Goal: Task Accomplishment & Management: Manage account settings

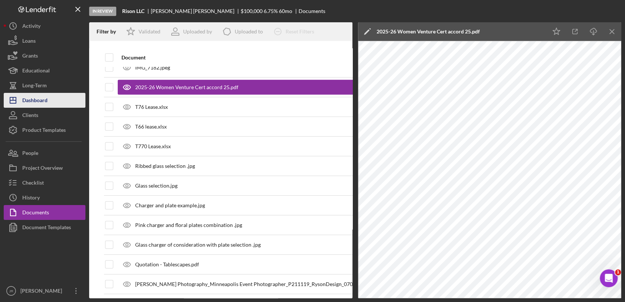
click at [35, 103] on div "Dashboard" at bounding box center [34, 101] width 25 height 17
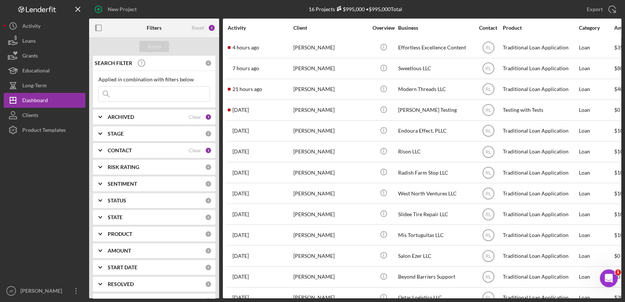
click at [126, 146] on div "CONTACT Clear 1" at bounding box center [160, 150] width 104 height 15
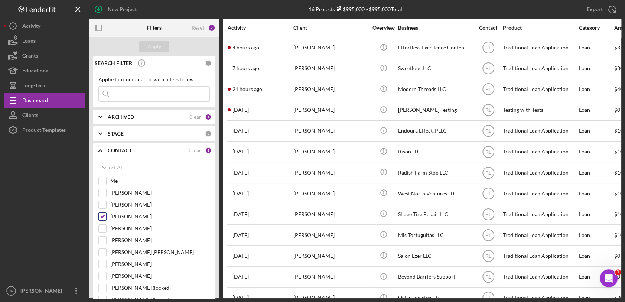
click at [100, 216] on input "[PERSON_NAME]" at bounding box center [102, 216] width 7 height 7
checkbox input "false"
click at [106, 180] on input "Me" at bounding box center [102, 180] width 7 height 7
checkbox input "true"
click at [162, 48] on button "Apply" at bounding box center [154, 46] width 30 height 11
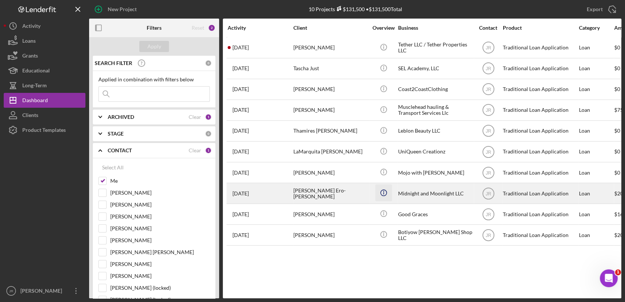
click at [379, 194] on icon "Icon/Info" at bounding box center [383, 193] width 17 height 17
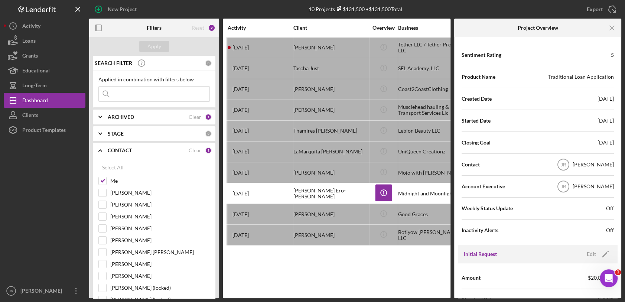
scroll to position [136, 0]
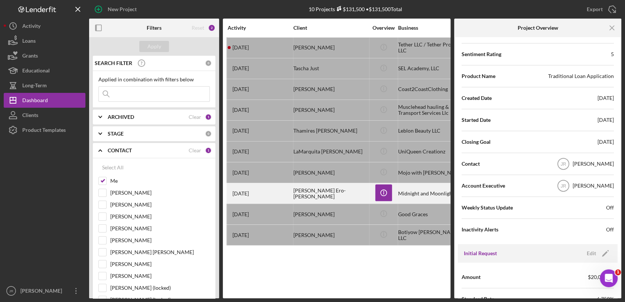
click at [351, 193] on div "[PERSON_NAME] Ero-[PERSON_NAME]" at bounding box center [330, 194] width 74 height 20
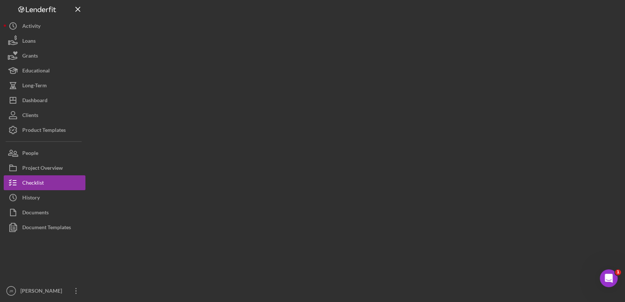
click at [351, 193] on div at bounding box center [355, 149] width 532 height 298
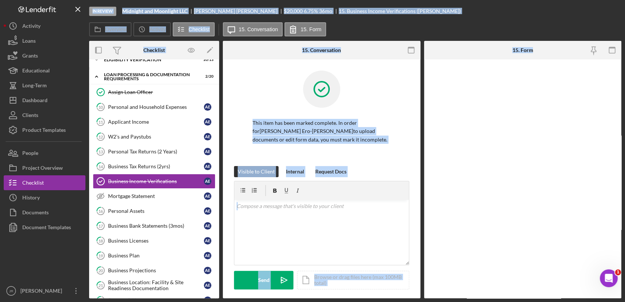
scroll to position [28, 0]
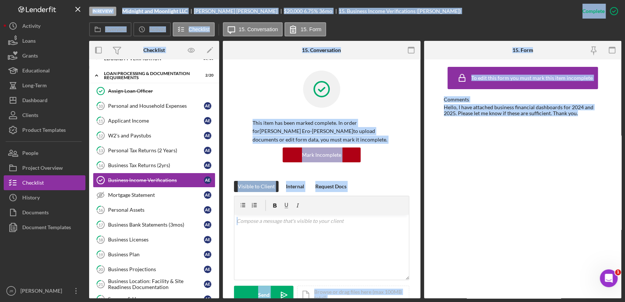
drag, startPoint x: 351, startPoint y: 193, endPoint x: 365, endPoint y: 91, distance: 102.5
click at [365, 91] on div at bounding box center [322, 95] width 138 height 48
click at [468, 19] on div "In Review Midnight and Moonlight LLC [PERSON_NAME] Ero-[PERSON_NAME] $20,000 $2…" at bounding box center [332, 11] width 486 height 22
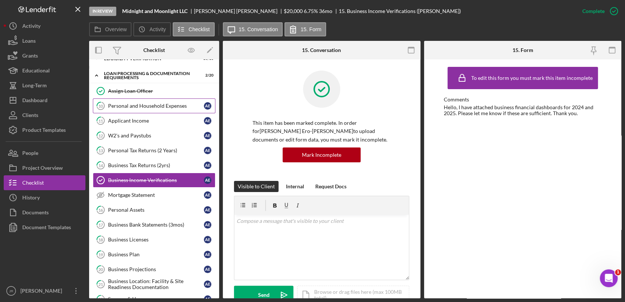
scroll to position [0, 0]
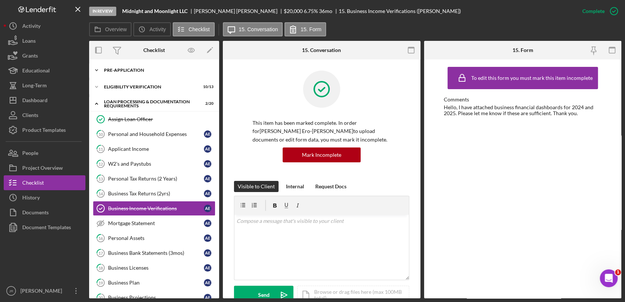
click at [153, 64] on div "Icon/Expander Pre-Application 5 / 10" at bounding box center [154, 70] width 130 height 15
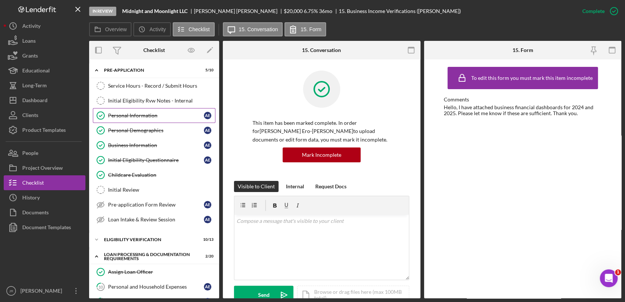
click at [144, 119] on link "Personal Information Personal Information A E" at bounding box center [154, 115] width 123 height 15
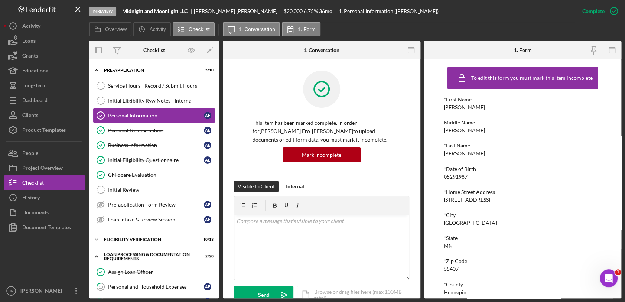
scroll to position [77, 0]
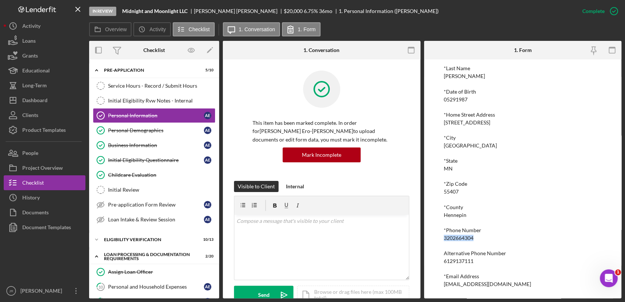
drag, startPoint x: 478, startPoint y: 240, endPoint x: 437, endPoint y: 240, distance: 41.2
click at [437, 240] on div "To edit this form you must mark this item incomplete *First Name [PERSON_NAME] …" at bounding box center [523, 178] width 198 height 239
copy div "3202664304"
